Goal: Task Accomplishment & Management: Use online tool/utility

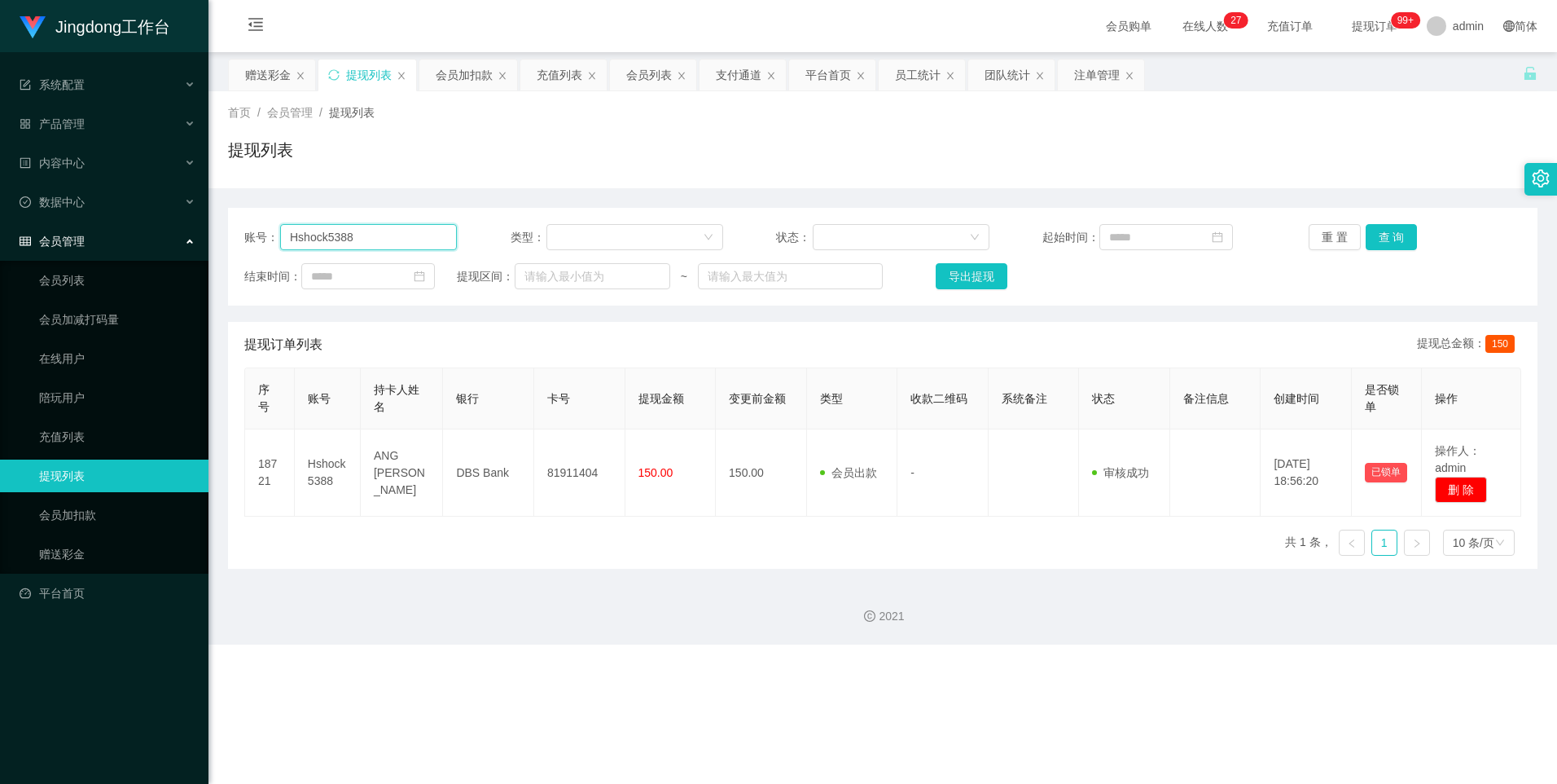
click at [349, 242] on input "Hshock5388" at bounding box center [368, 237] width 177 height 26
paste input "Ticky117"
type input "Ticky117"
click at [498, 242] on button "查 询" at bounding box center [1392, 237] width 52 height 26
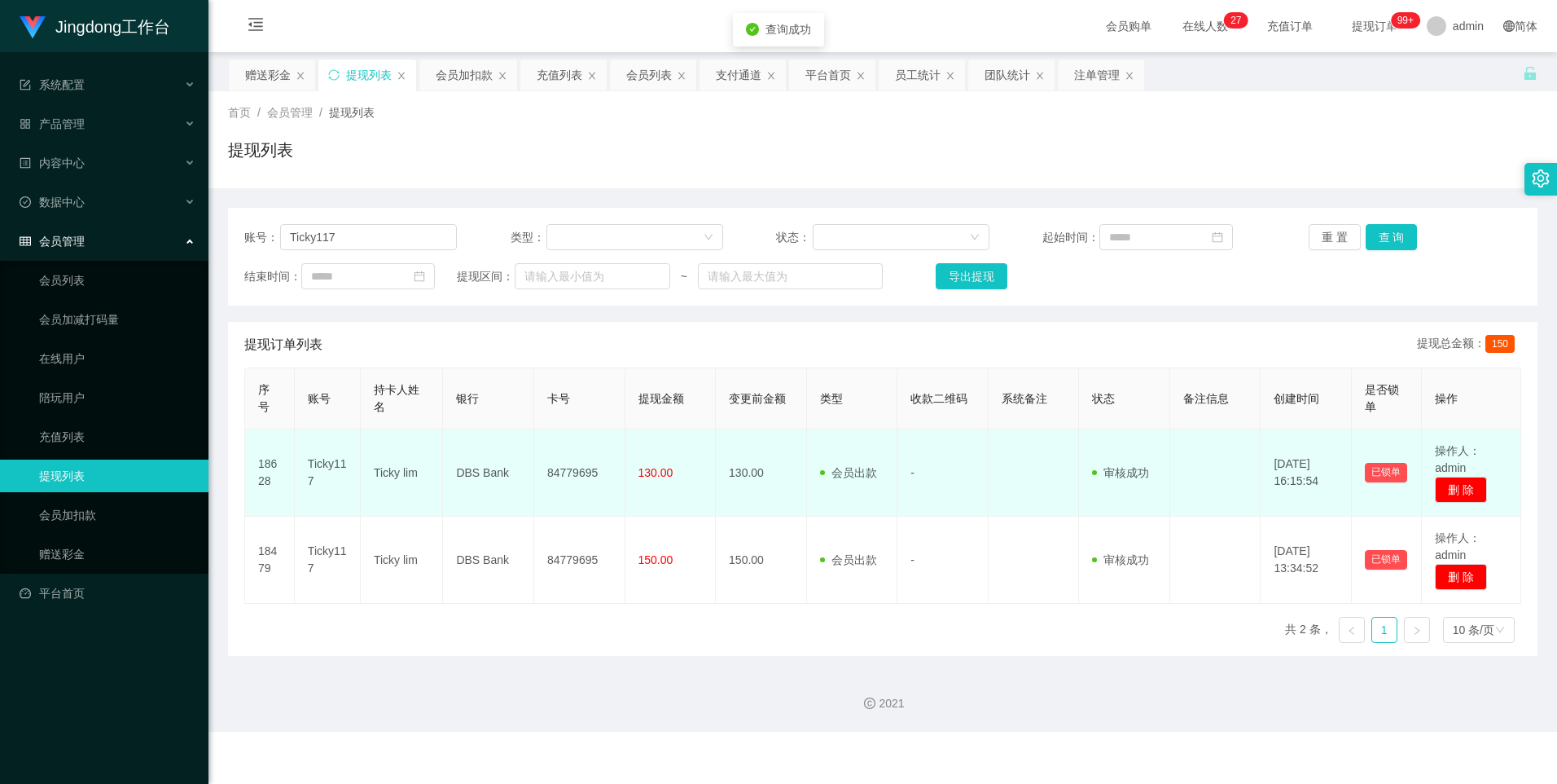
click at [402, 336] on td "Ticky lim" at bounding box center [402, 473] width 83 height 87
drag, startPoint x: 402, startPoint y: 472, endPoint x: 399, endPoint y: 480, distance: 8.5
click at [386, 336] on td "Ticky lim" at bounding box center [402, 473] width 83 height 87
click at [398, 336] on td "Ticky lim" at bounding box center [402, 473] width 83 height 87
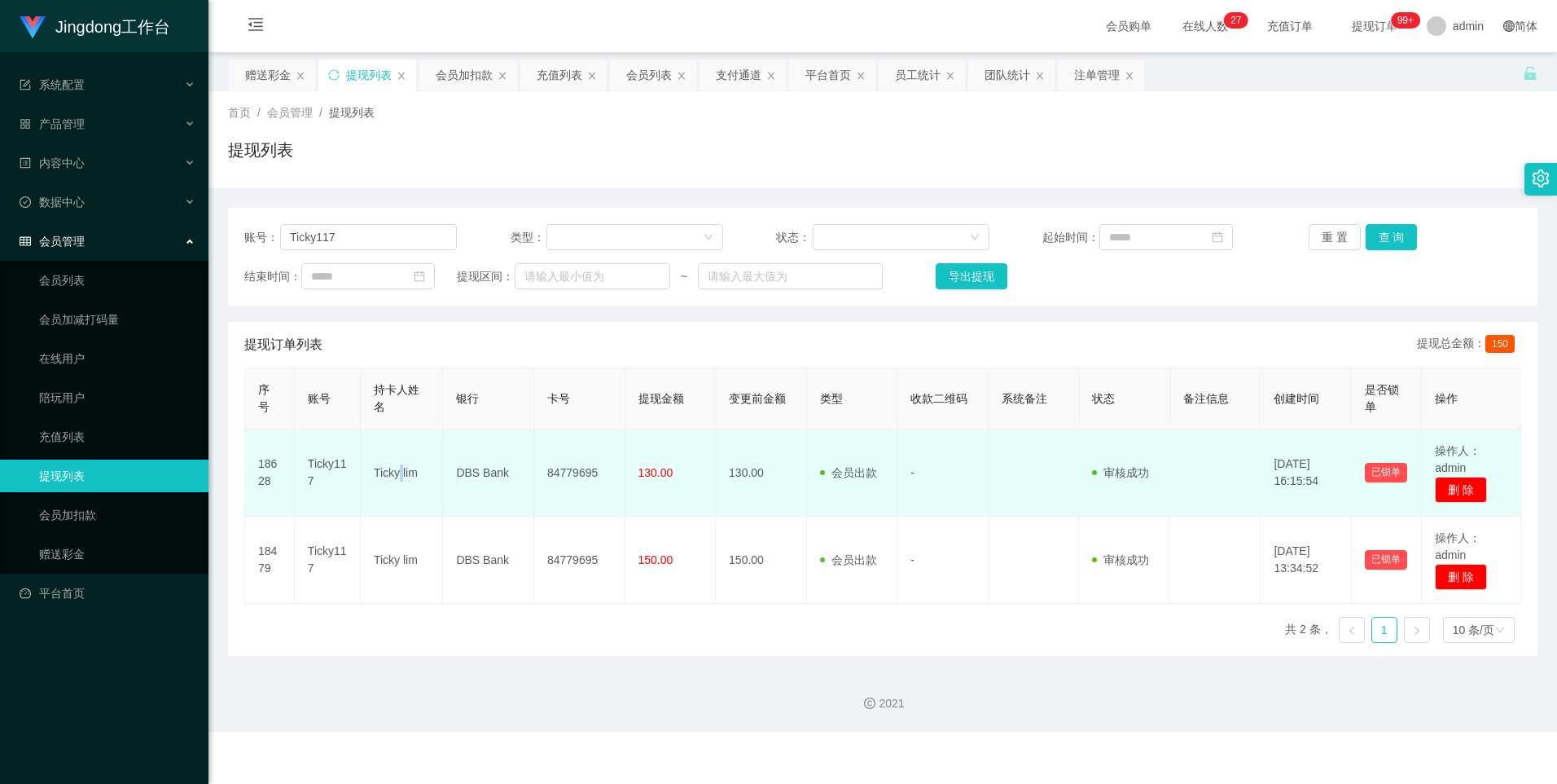
click at [398, 336] on td "Ticky lim" at bounding box center [402, 473] width 83 height 87
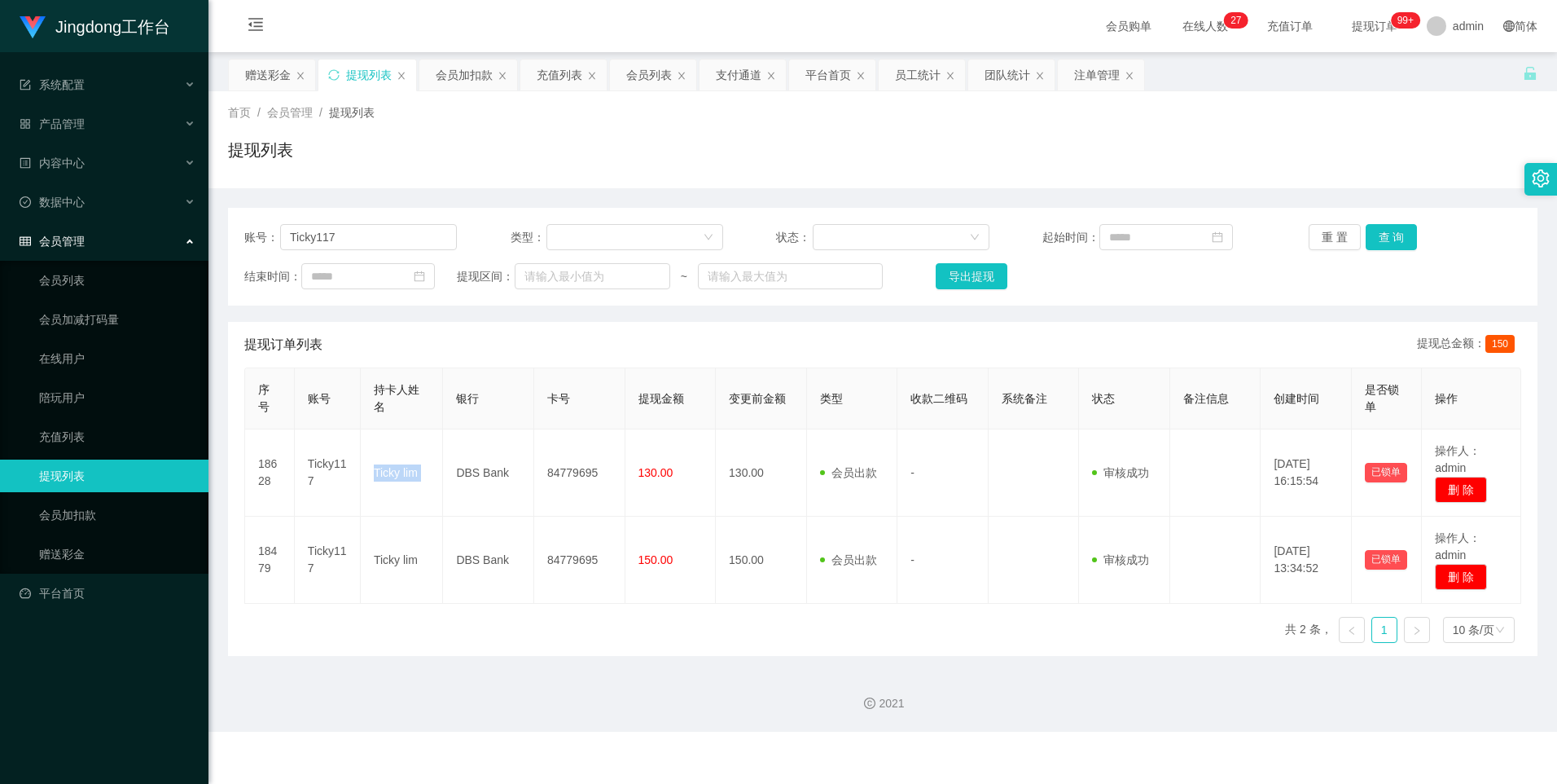
copy td "Ticky lim"
click at [100, 336] on link "赠送彩金" at bounding box center [118, 554] width 156 height 32
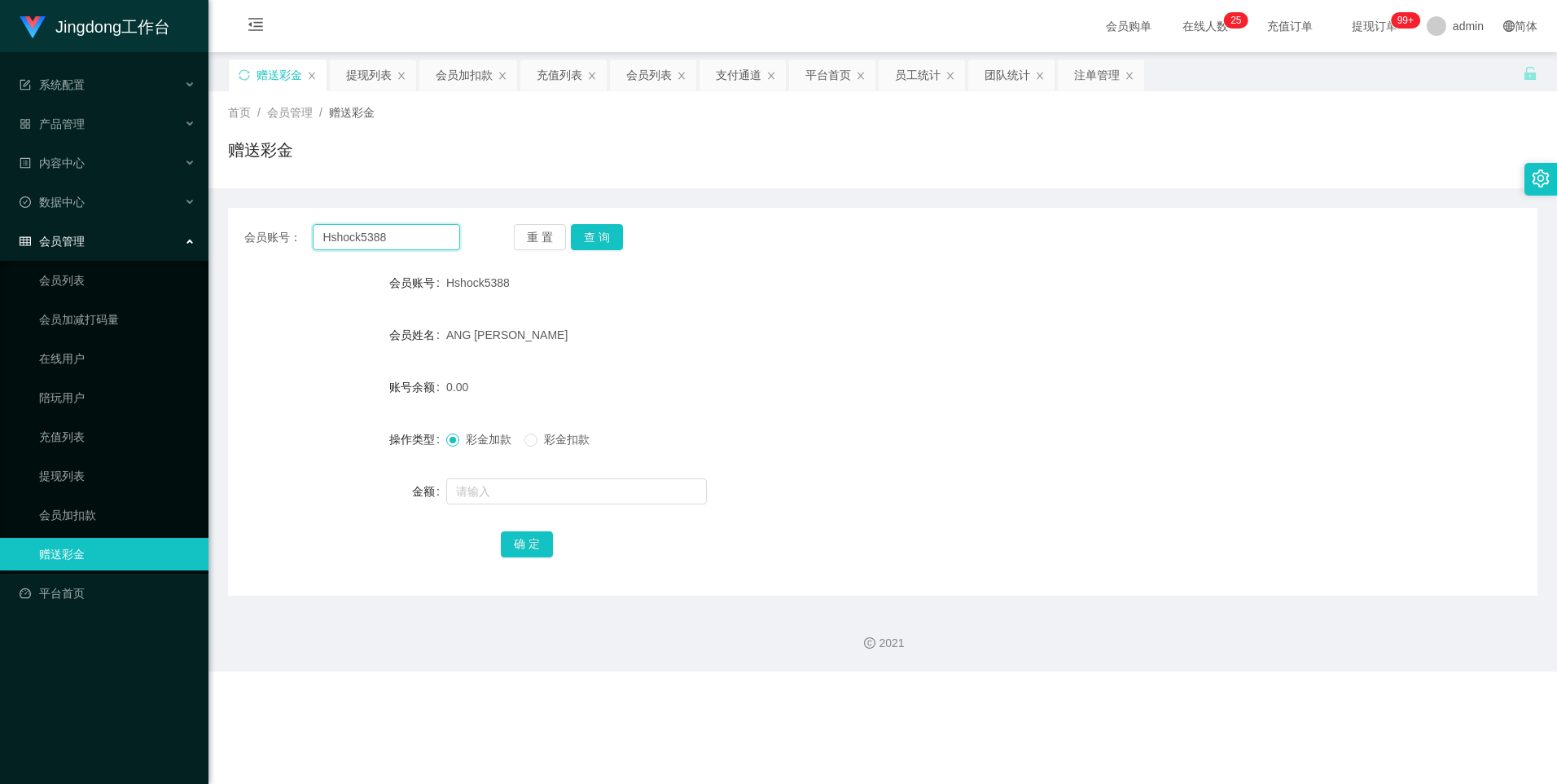
click at [353, 247] on input "Hshock5388" at bounding box center [386, 237] width 147 height 26
paste input "jordanZ"
type input "jordanZ"
drag, startPoint x: 590, startPoint y: 235, endPoint x: 590, endPoint y: 293, distance: 58.0
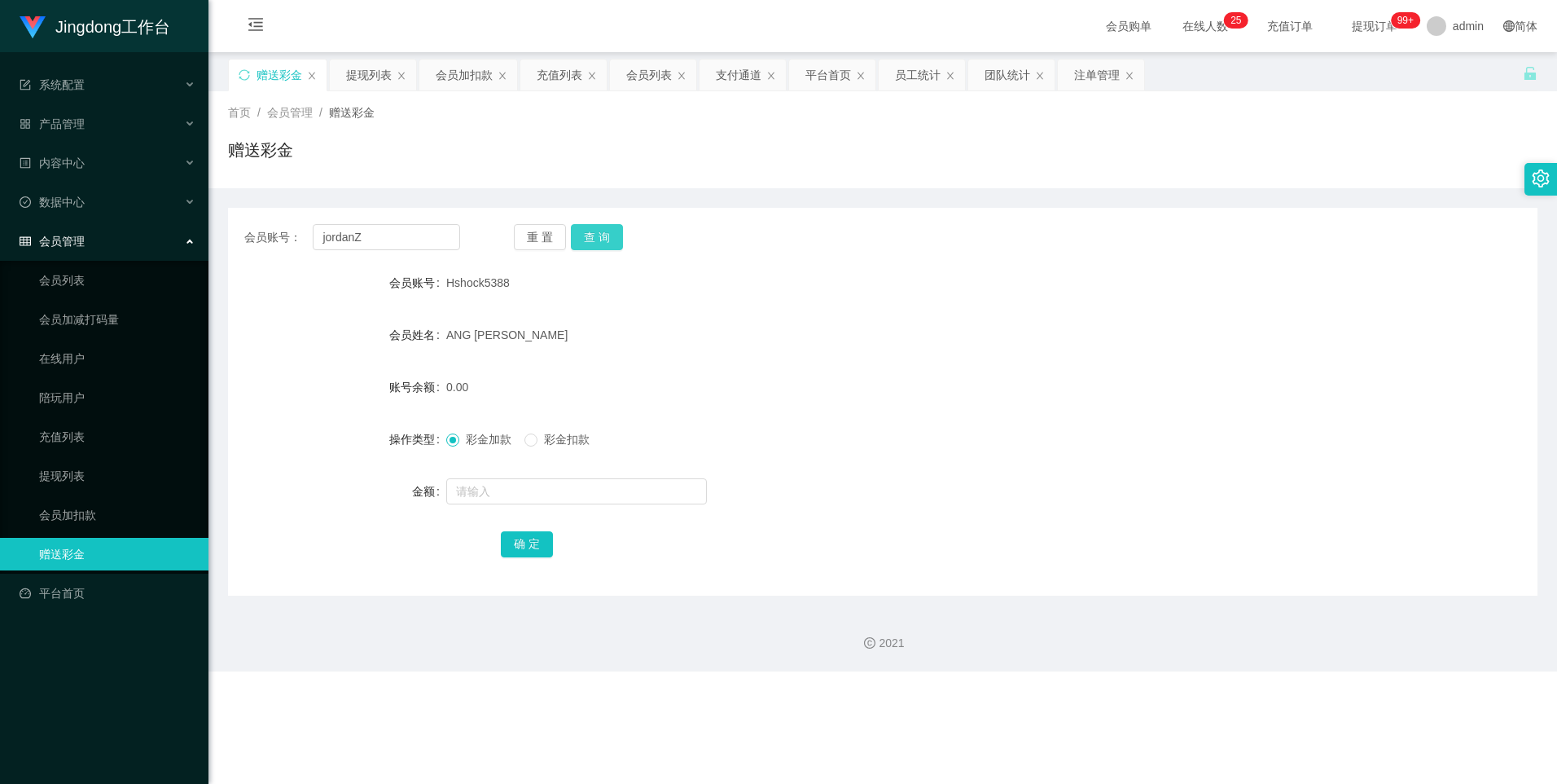
click at [498, 235] on button "查 询" at bounding box center [597, 237] width 52 height 26
click at [498, 336] on input "text" at bounding box center [577, 491] width 261 height 26
type input "100"
drag, startPoint x: 511, startPoint y: 539, endPoint x: 590, endPoint y: 521, distance: 81.0
click at [498, 336] on button "确 定" at bounding box center [527, 543] width 52 height 26
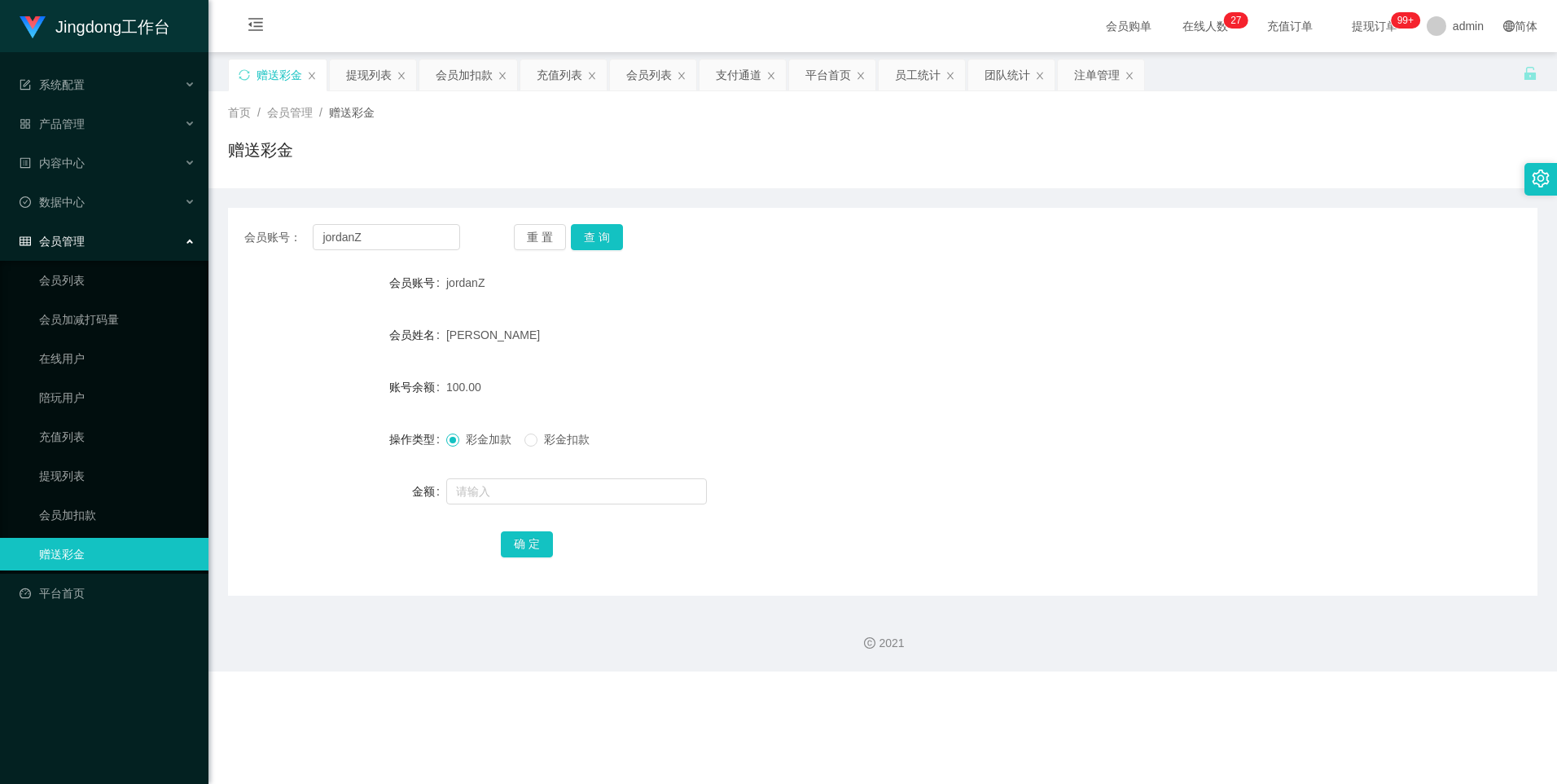
click at [498, 239] on div "重 置 查 询" at bounding box center [622, 237] width 216 height 26
click at [498, 237] on button "查 询" at bounding box center [597, 237] width 52 height 26
drag, startPoint x: 64, startPoint y: 465, endPoint x: 97, endPoint y: 458, distance: 33.7
click at [64, 336] on link "提现列表" at bounding box center [118, 475] width 156 height 32
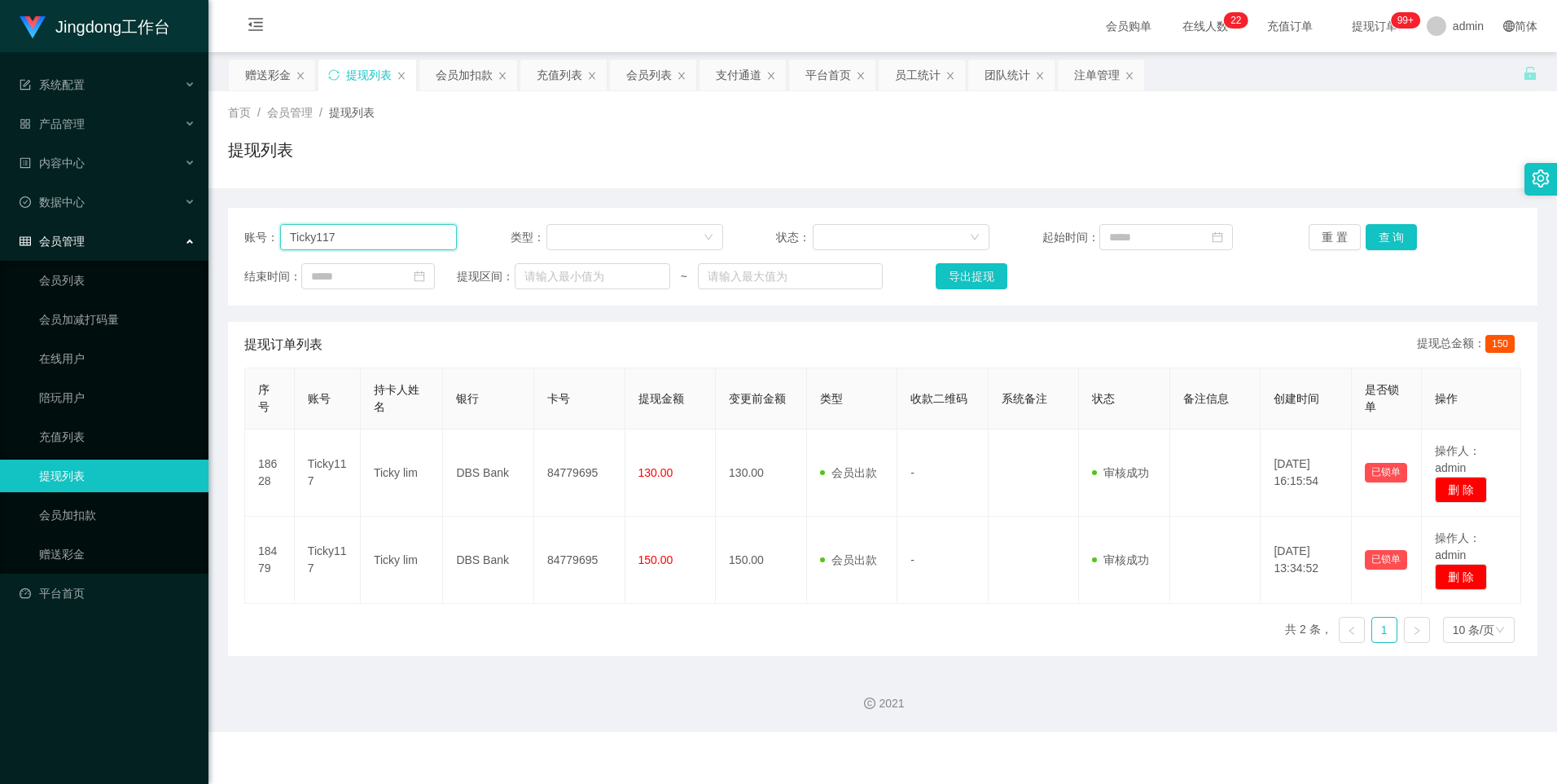
click at [361, 249] on input "Ticky117" at bounding box center [368, 237] width 177 height 26
paste input "jordanZ"
type input "jordanZ"
click at [498, 240] on button "查 询" at bounding box center [1392, 237] width 52 height 26
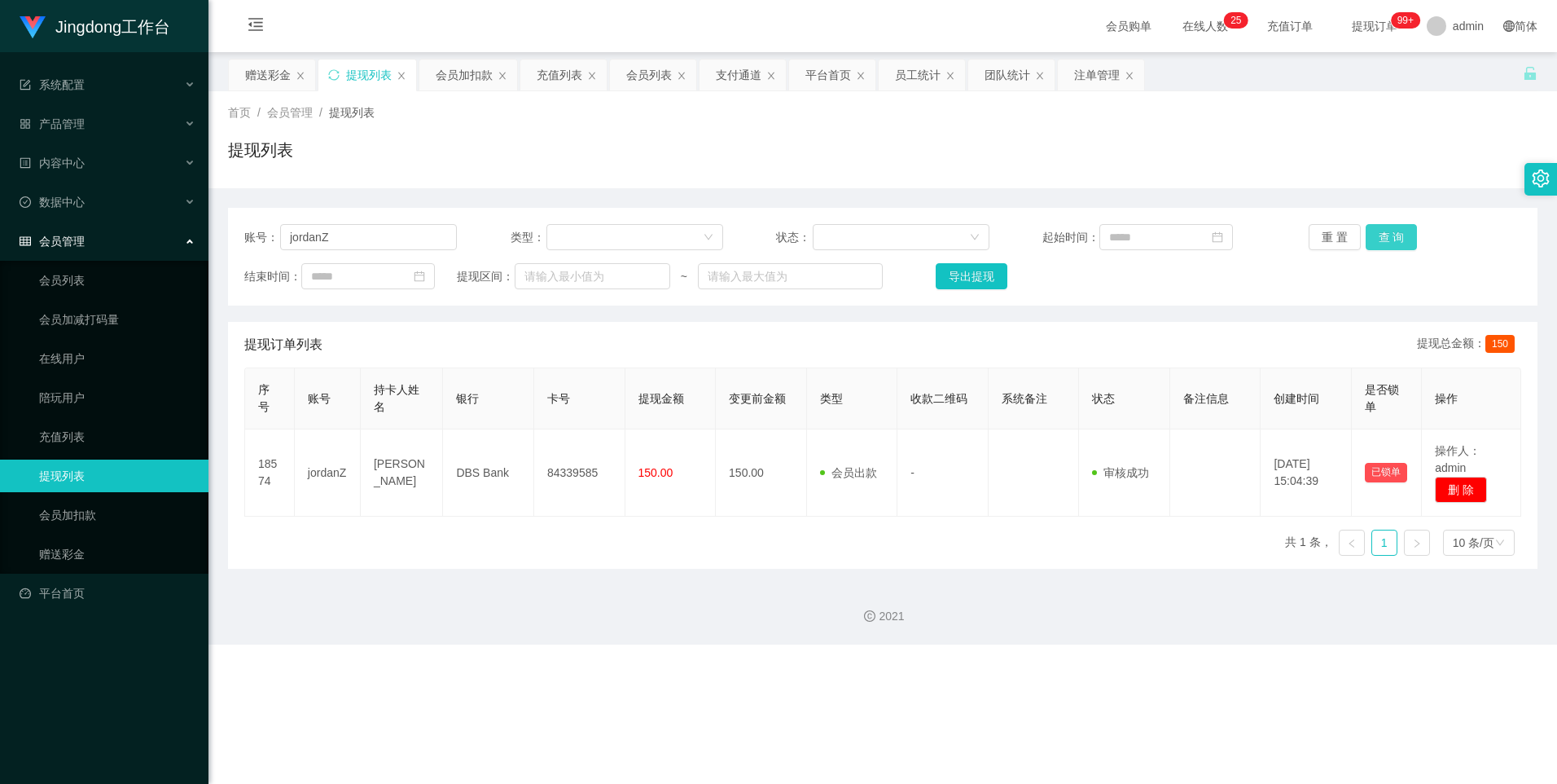
click at [498, 241] on button "查 询" at bounding box center [1392, 237] width 52 height 26
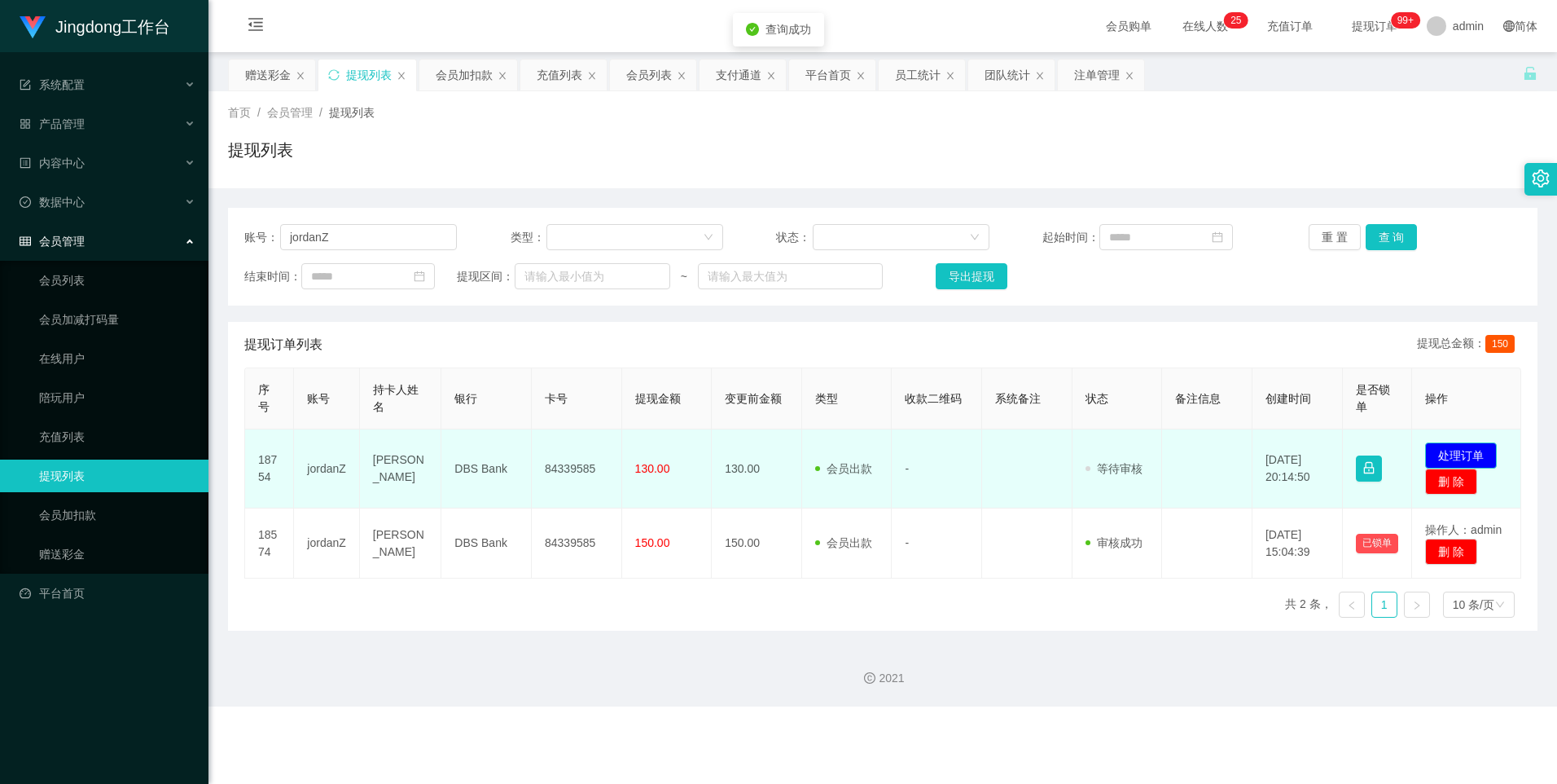
click at [498, 336] on button "处理订单" at bounding box center [1462, 455] width 72 height 26
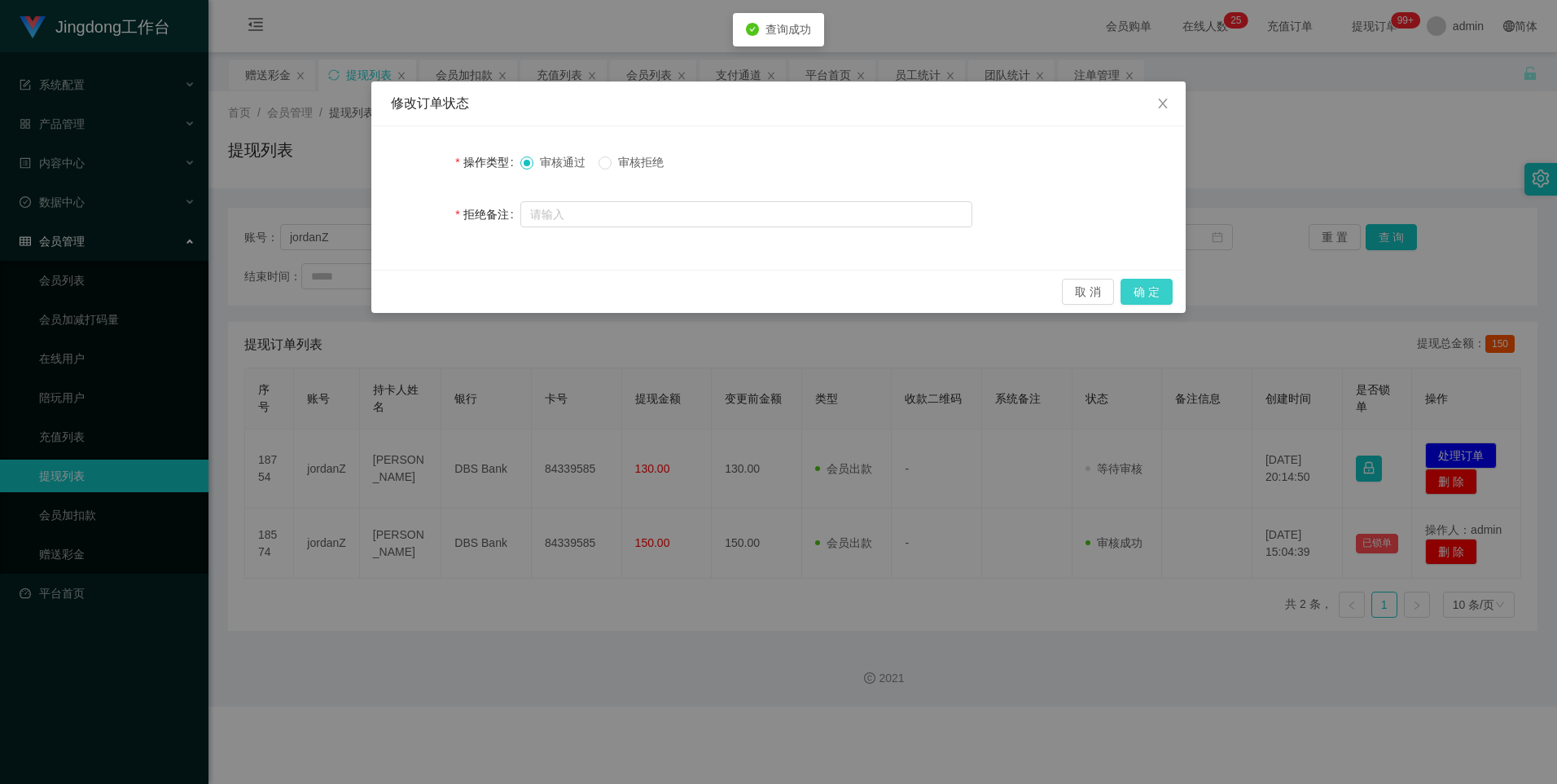
click at [498, 286] on button "确 定" at bounding box center [1147, 291] width 52 height 26
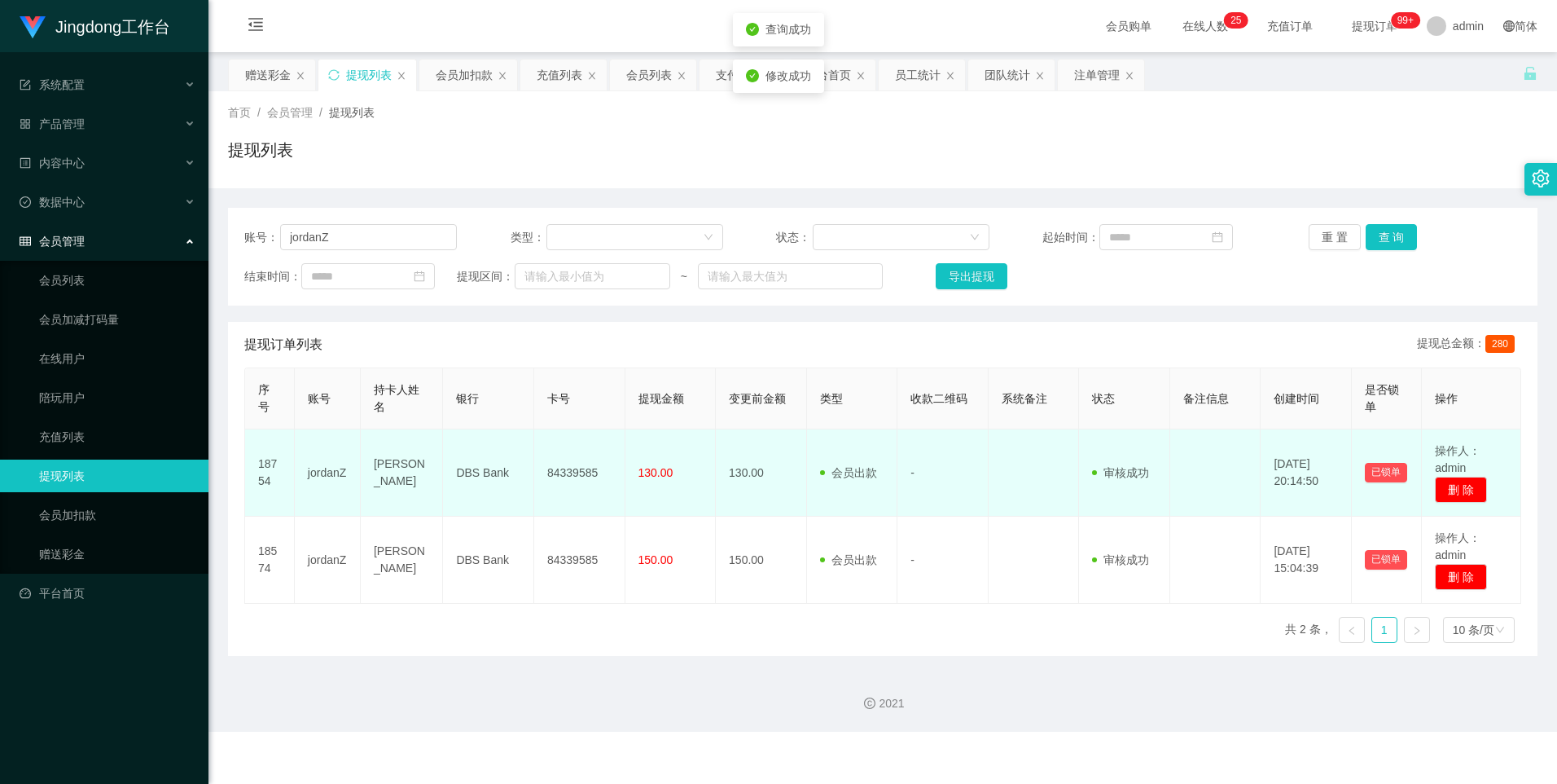
click at [498, 336] on td "84339585" at bounding box center [579, 473] width 91 height 87
copy td "84339585"
